Goal: Task Accomplishment & Management: Manage account settings

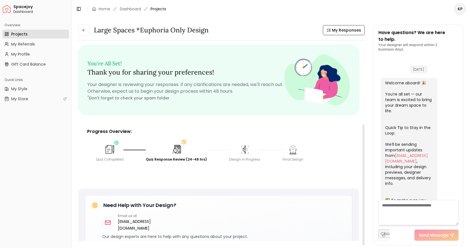
scroll to position [186, 0]
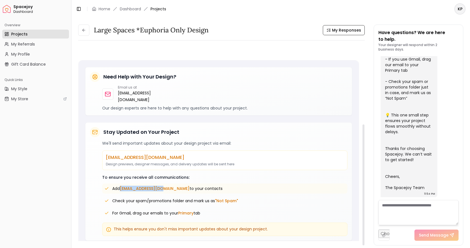
drag, startPoint x: 121, startPoint y: 182, endPoint x: 162, endPoint y: 181, distance: 40.5
click at [162, 186] on span "[EMAIL_ADDRESS][DOMAIN_NAME]" at bounding box center [155, 189] width 70 height 6
copy span "[EMAIL_ADDRESS][DOMAIN_NAME]"
click at [24, 56] on span "My Profile" at bounding box center [20, 54] width 19 height 6
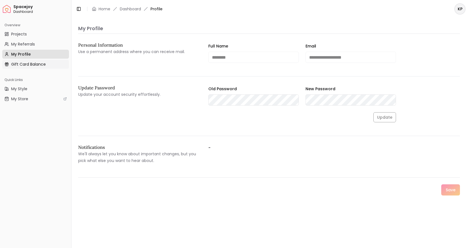
click at [41, 64] on span "Gift Card Balance" at bounding box center [28, 64] width 35 height 6
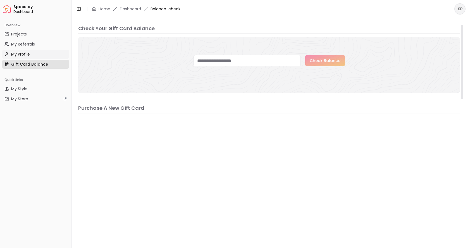
click at [44, 56] on link "My Profile" at bounding box center [35, 54] width 67 height 9
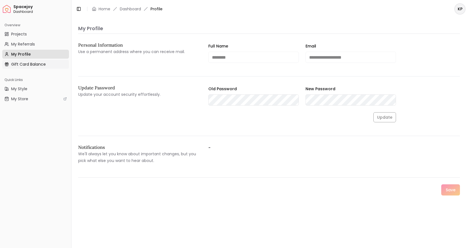
click at [25, 63] on span "Gift Card Balance" at bounding box center [28, 64] width 35 height 6
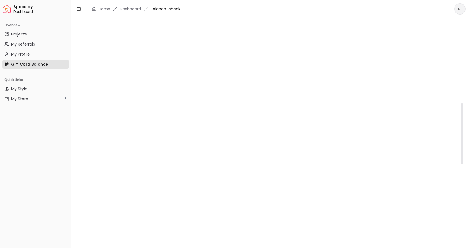
scroll to position [284, 0]
click at [33, 54] on link "My Profile" at bounding box center [35, 54] width 67 height 9
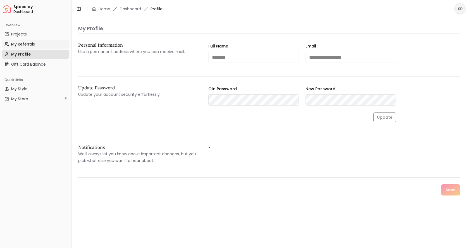
click at [33, 46] on span "My Referrals" at bounding box center [23, 44] width 24 height 6
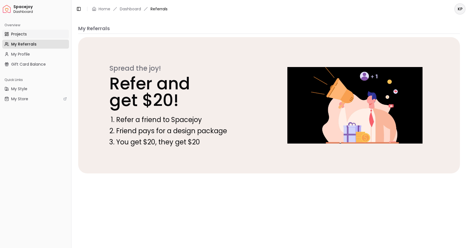
click at [30, 36] on link "Projects" at bounding box center [35, 34] width 67 height 9
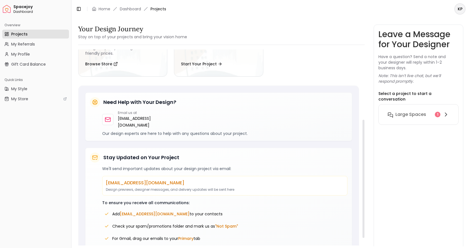
scroll to position [116, 0]
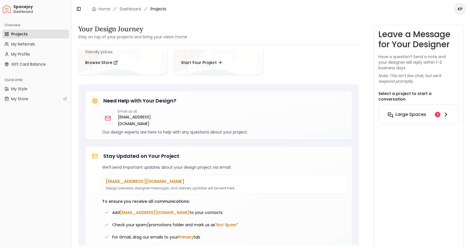
click at [433, 111] on div "Large Spaces 1" at bounding box center [419, 114] width 62 height 7
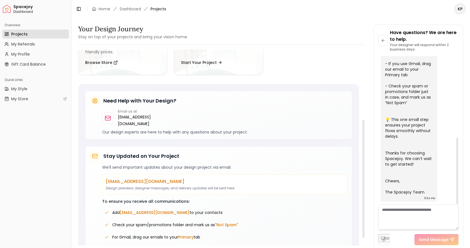
scroll to position [136, 0]
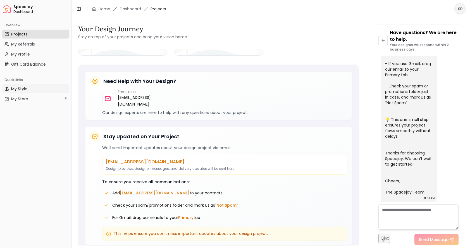
click at [33, 90] on link "My Style" at bounding box center [35, 88] width 67 height 9
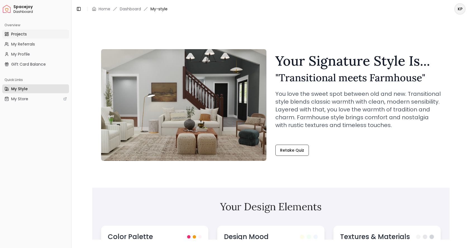
click at [37, 32] on link "Projects" at bounding box center [35, 34] width 67 height 9
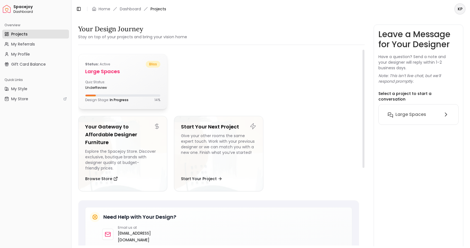
click at [152, 63] on span "bliss" at bounding box center [153, 64] width 15 height 7
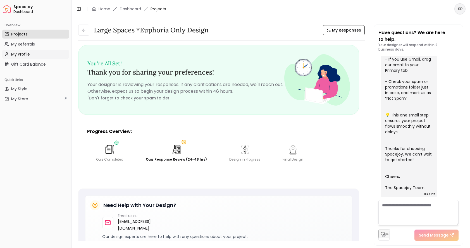
click at [27, 56] on span "My Profile" at bounding box center [20, 54] width 19 height 6
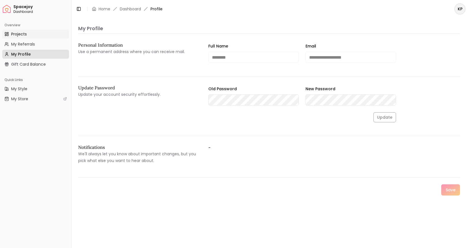
click at [44, 37] on link "Projects" at bounding box center [35, 34] width 67 height 9
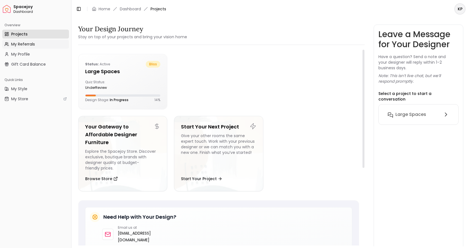
click at [45, 48] on link "My Referrals" at bounding box center [35, 44] width 67 height 9
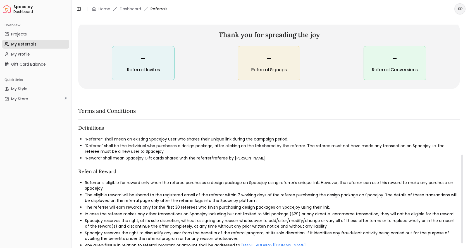
scroll to position [329, 0]
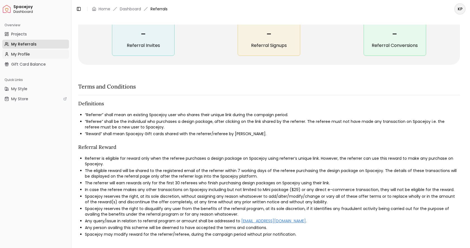
click at [37, 58] on link "My Profile" at bounding box center [35, 54] width 67 height 9
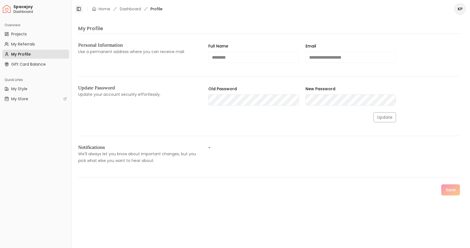
click at [81, 12] on button "Toggle Sidebar" at bounding box center [79, 9] width 8 height 8
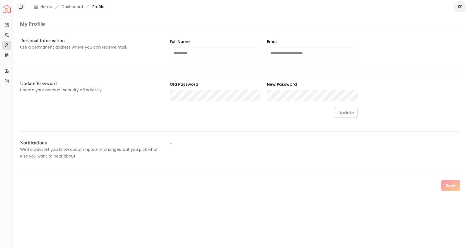
click at [23, 6] on button "Toggle Sidebar" at bounding box center [21, 7] width 8 height 8
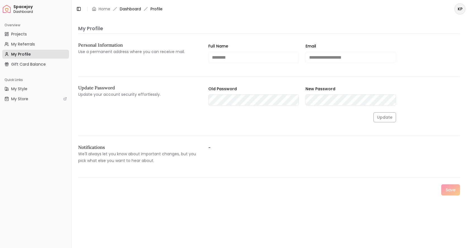
click at [131, 9] on link "Dashboard" at bounding box center [130, 9] width 21 height 6
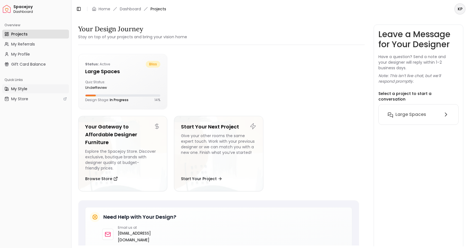
click at [16, 88] on span "My Style" at bounding box center [19, 89] width 16 height 6
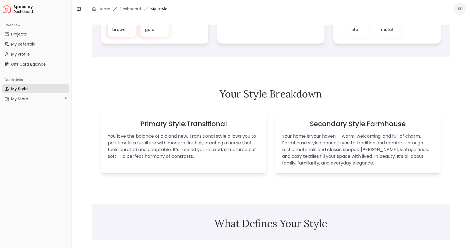
scroll to position [377, 0]
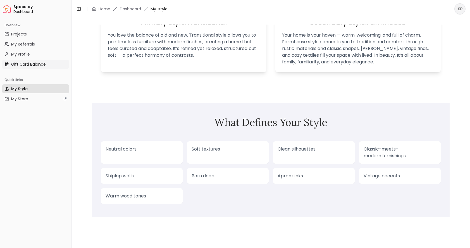
click at [34, 66] on span "Gift Card Balance" at bounding box center [28, 64] width 35 height 6
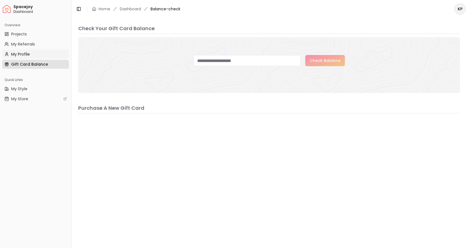
click at [28, 57] on link "My Profile" at bounding box center [35, 54] width 67 height 9
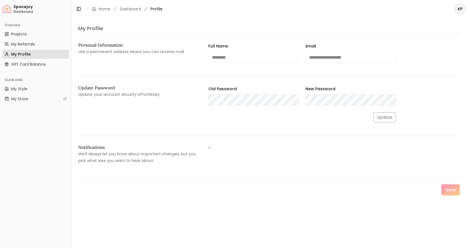
click at [29, 49] on ul "Projects My Referrals My Profile Gift Card Balance" at bounding box center [35, 49] width 67 height 39
click at [29, 45] on span "My Referrals" at bounding box center [23, 44] width 24 height 6
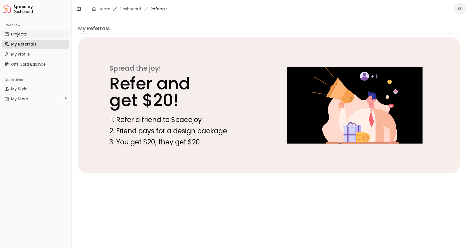
click at [23, 34] on span "Projects" at bounding box center [19, 34] width 16 height 6
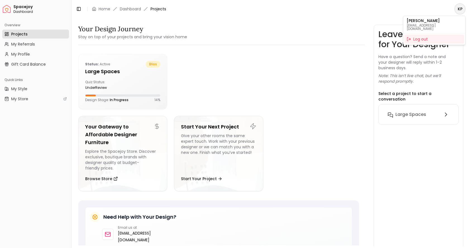
click at [459, 12] on html "Spacejoy Dashboard Overview Projects My Referrals My Profile Gift Card Balance …" at bounding box center [235, 124] width 470 height 248
click at [453, 21] on p "[PERSON_NAME]" at bounding box center [434, 21] width 55 height 4
click at [460, 12] on html "Spacejoy Dashboard Overview Projects My Referrals My Profile Gift Card Balance …" at bounding box center [235, 124] width 470 height 248
click at [415, 114] on button "Large Spaces" at bounding box center [418, 114] width 71 height 11
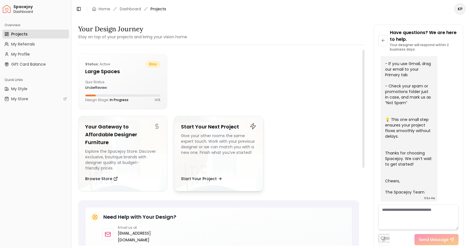
click at [219, 130] on h5 "Start Your Next Project" at bounding box center [218, 127] width 75 height 8
click at [139, 79] on div "Status: active bliss Large Spaces Quiz Status: underReview Design Stage: In Pro…" at bounding box center [122, 81] width 89 height 55
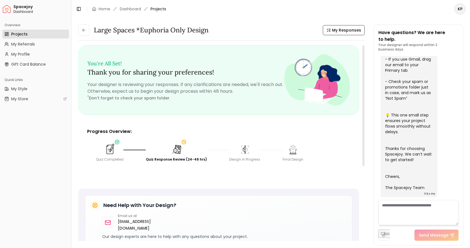
click at [111, 148] on img at bounding box center [110, 149] width 12 height 12
click at [113, 144] on div "Quiz Completed Quiz Response Review (24-48 hrs) Design in Progress Final Design" at bounding box center [219, 152] width 254 height 27
click at [341, 30] on span "My Responses" at bounding box center [346, 30] width 29 height 6
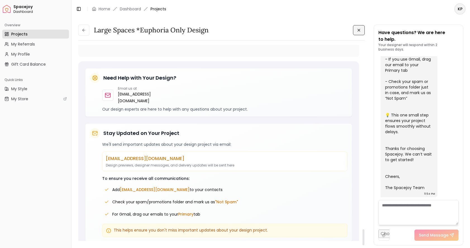
scroll to position [2266, 0]
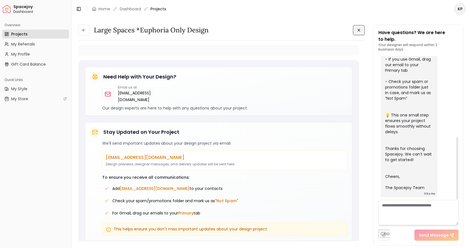
click at [398, 213] on textarea at bounding box center [418, 212] width 80 height 25
type textarea "**********"
click at [434, 232] on button "Send Message" at bounding box center [437, 235] width 44 height 11
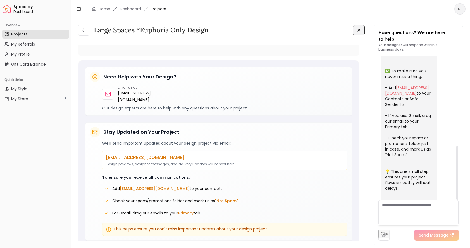
scroll to position [239, 0]
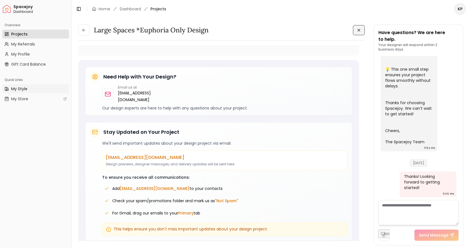
click at [28, 91] on link "My Style" at bounding box center [35, 88] width 67 height 9
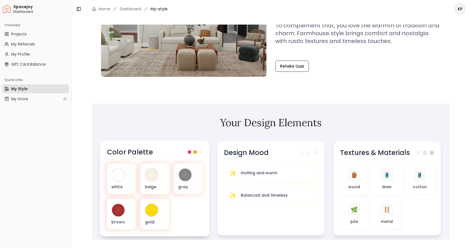
scroll to position [97, 0]
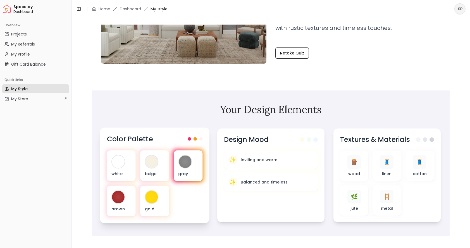
click at [182, 170] on div "gray" at bounding box center [187, 165] width 29 height 31
click at [188, 198] on div "white beige gray brown gold" at bounding box center [155, 183] width 96 height 66
click at [194, 140] on span at bounding box center [194, 138] width 3 height 3
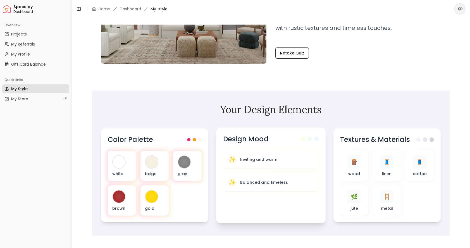
click at [256, 144] on div "Design Mood ✨ Inviting and warm ✨ Balanced and timeless" at bounding box center [270, 176] width 109 height 96
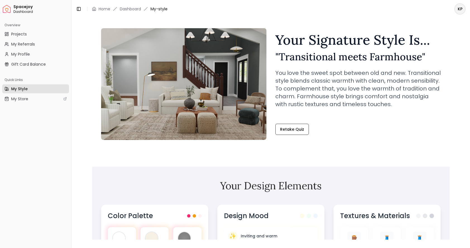
scroll to position [0, 0]
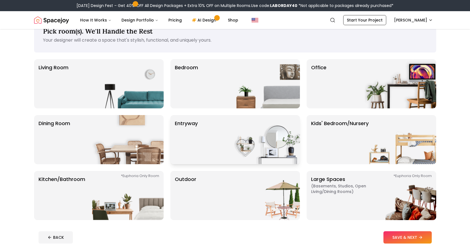
scroll to position [16, 0]
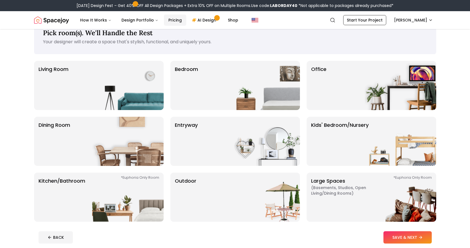
click at [174, 25] on link "Pricing" at bounding box center [175, 20] width 22 height 11
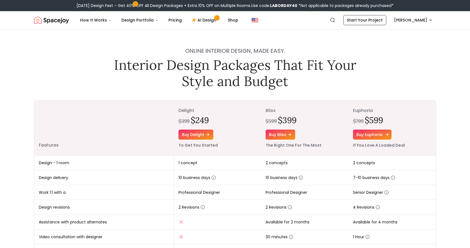
click at [372, 135] on link "Buy euphoria" at bounding box center [372, 135] width 39 height 10
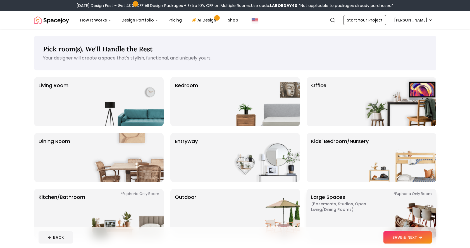
click at [349, 204] on span "( Basements, Studios, Open living/dining rooms )" at bounding box center [346, 206] width 70 height 11
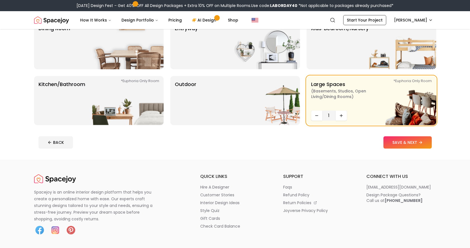
scroll to position [109, 0]
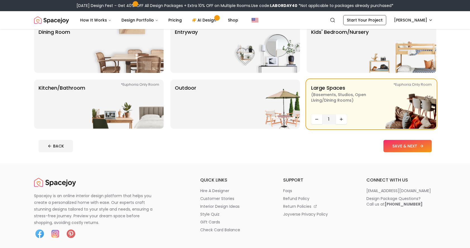
click at [423, 146] on icon at bounding box center [422, 146] width 4 height 4
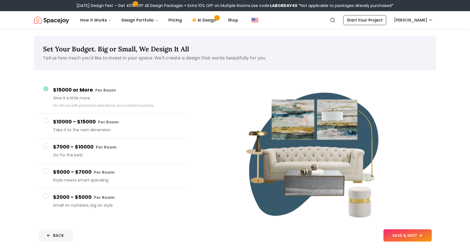
click at [66, 234] on button "BACK" at bounding box center [56, 235] width 34 height 12
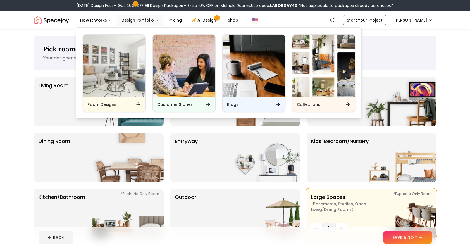
click at [140, 21] on button "Design Portfolio" at bounding box center [140, 20] width 46 height 11
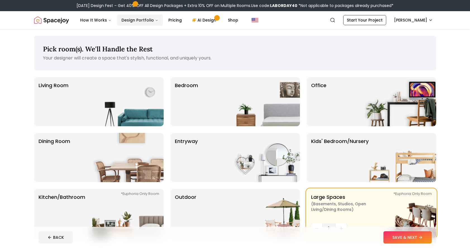
click at [147, 19] on button "Design Portfolio" at bounding box center [140, 20] width 46 height 11
